Goal: Task Accomplishment & Management: Manage account settings

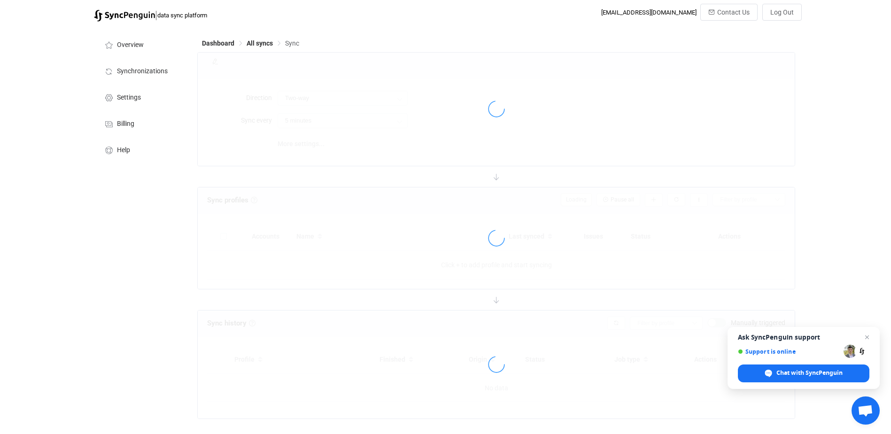
type input "Google → Office 365"
type input "10 minutes"
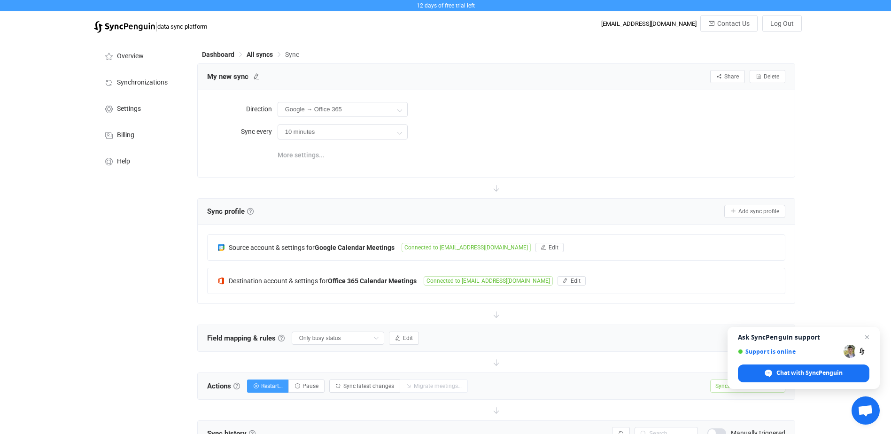
click at [305, 154] on span "More settings..." at bounding box center [300, 155] width 47 height 19
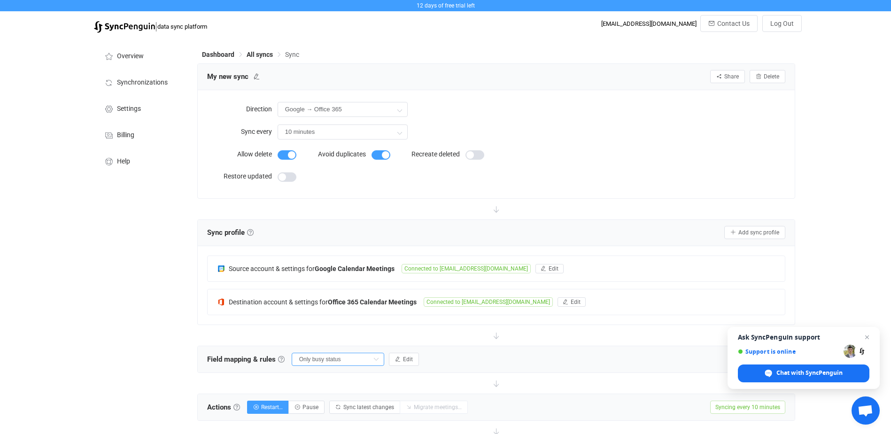
click at [364, 358] on input "Only busy status" at bounding box center [338, 359] width 92 height 13
click at [345, 394] on span "Default mapping" at bounding box center [327, 396] width 48 height 16
type input "Default mapping"
click at [654, 345] on div at bounding box center [496, 335] width 598 height 21
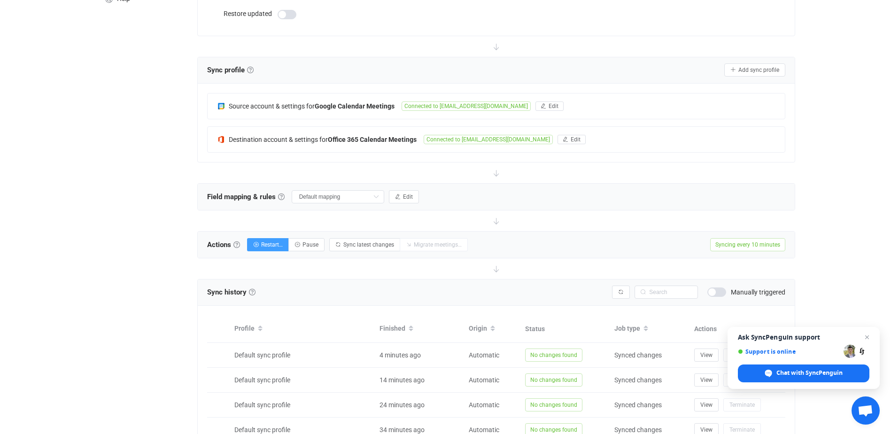
scroll to position [188, 0]
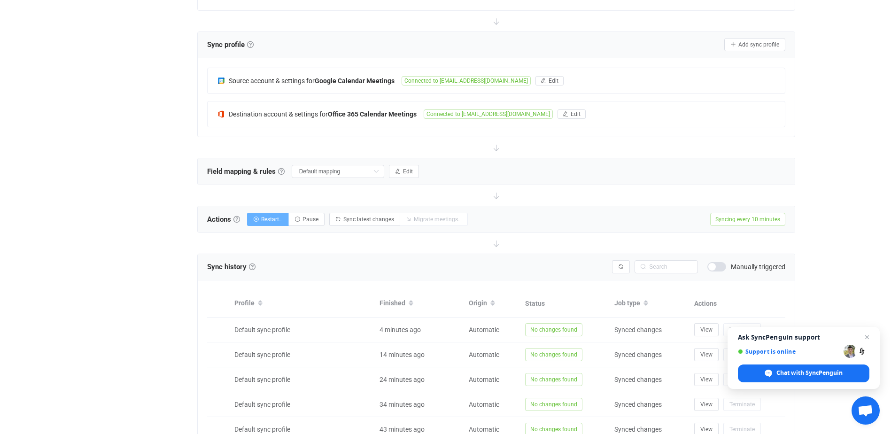
click at [271, 215] on button "Restart…" at bounding box center [268, 219] width 42 height 13
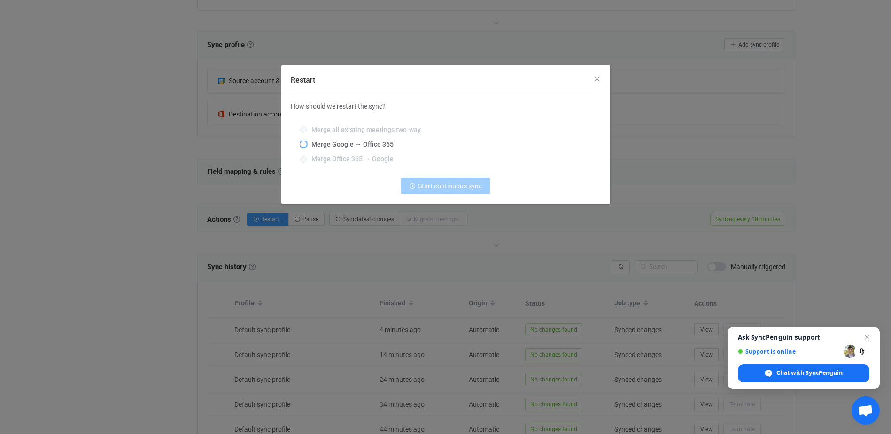
click at [372, 142] on span "Merge Google → Office 365" at bounding box center [350, 144] width 87 height 8
click at [307, 142] on input "Merge Google → Office 365" at bounding box center [303, 145] width 7 height 8
radio input "true"
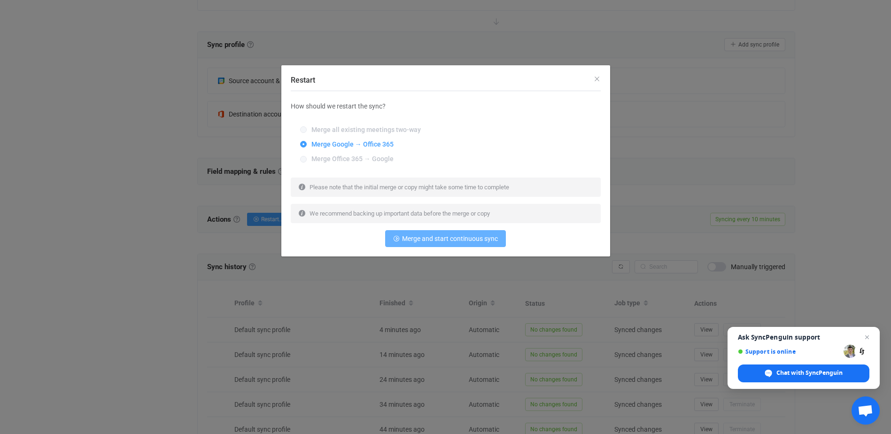
click at [456, 240] on span "Merge and start continuous sync" at bounding box center [450, 239] width 96 height 8
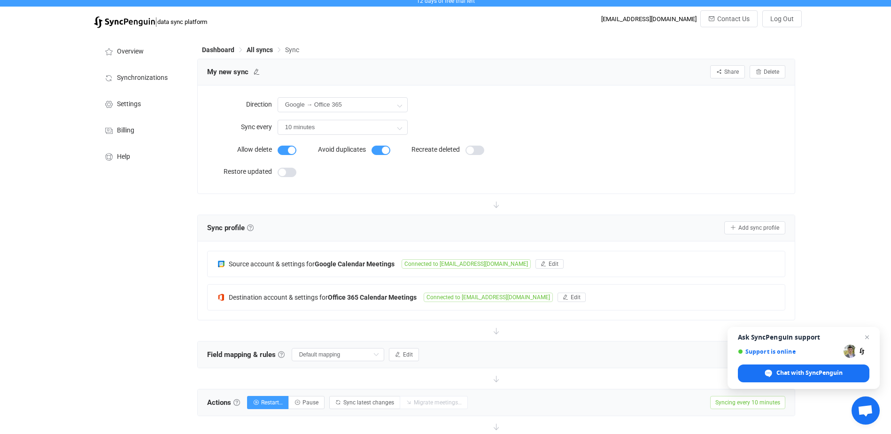
scroll to position [0, 0]
